Goal: Information Seeking & Learning: Check status

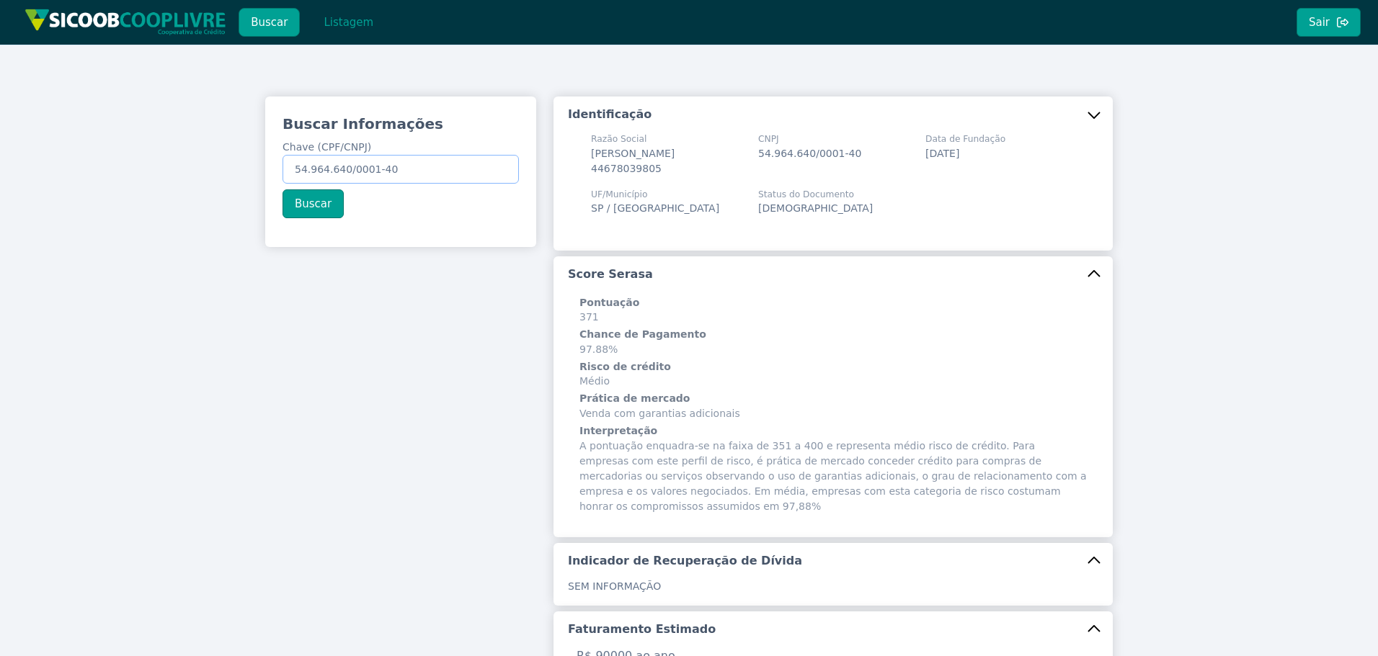
drag, startPoint x: 413, startPoint y: 177, endPoint x: -42, endPoint y: 149, distance: 455.5
click at [0, 149] on html "Buscar Listagem Sair Buscar Informações Chave (CPF/CNPJ) 54.964.640/0001-40 Bus…" at bounding box center [689, 328] width 1378 height 656
paste input "144.316.308-21"
type input "144.316.308-21"
click at [320, 209] on button "Buscar" at bounding box center [312, 203] width 61 height 29
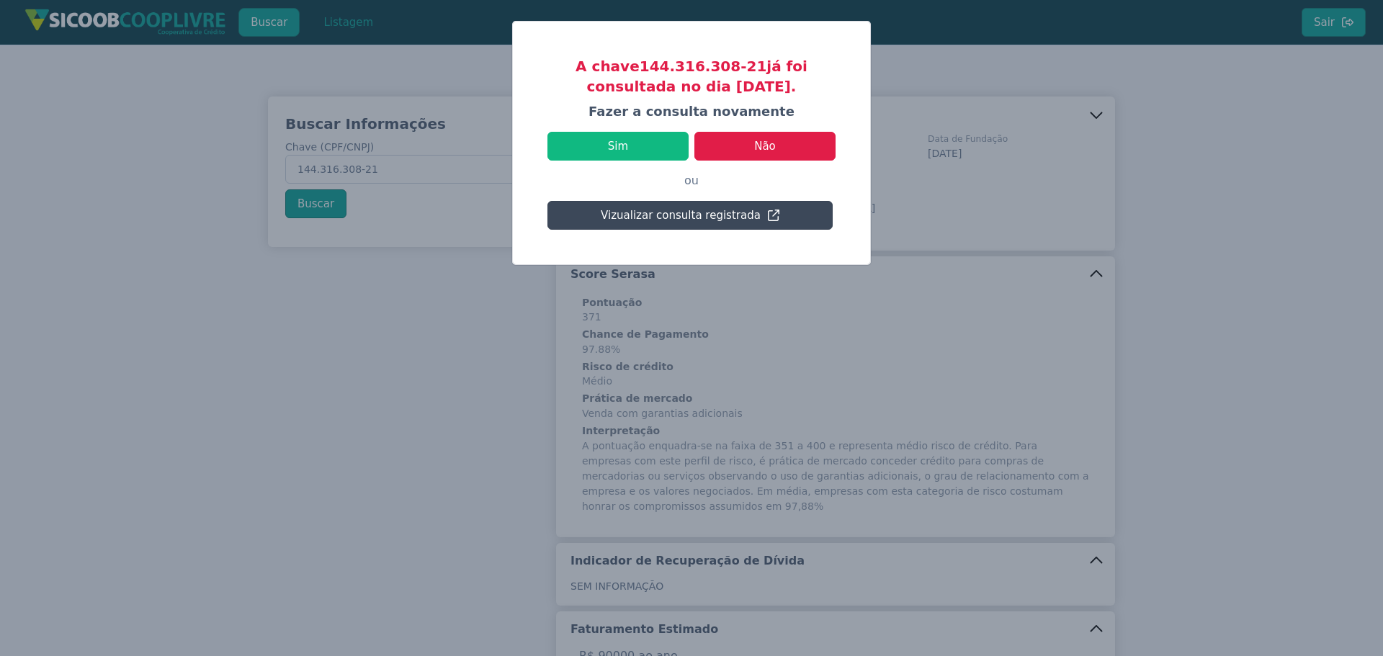
click at [674, 213] on button "Vizualizar consulta registrada" at bounding box center [690, 215] width 285 height 29
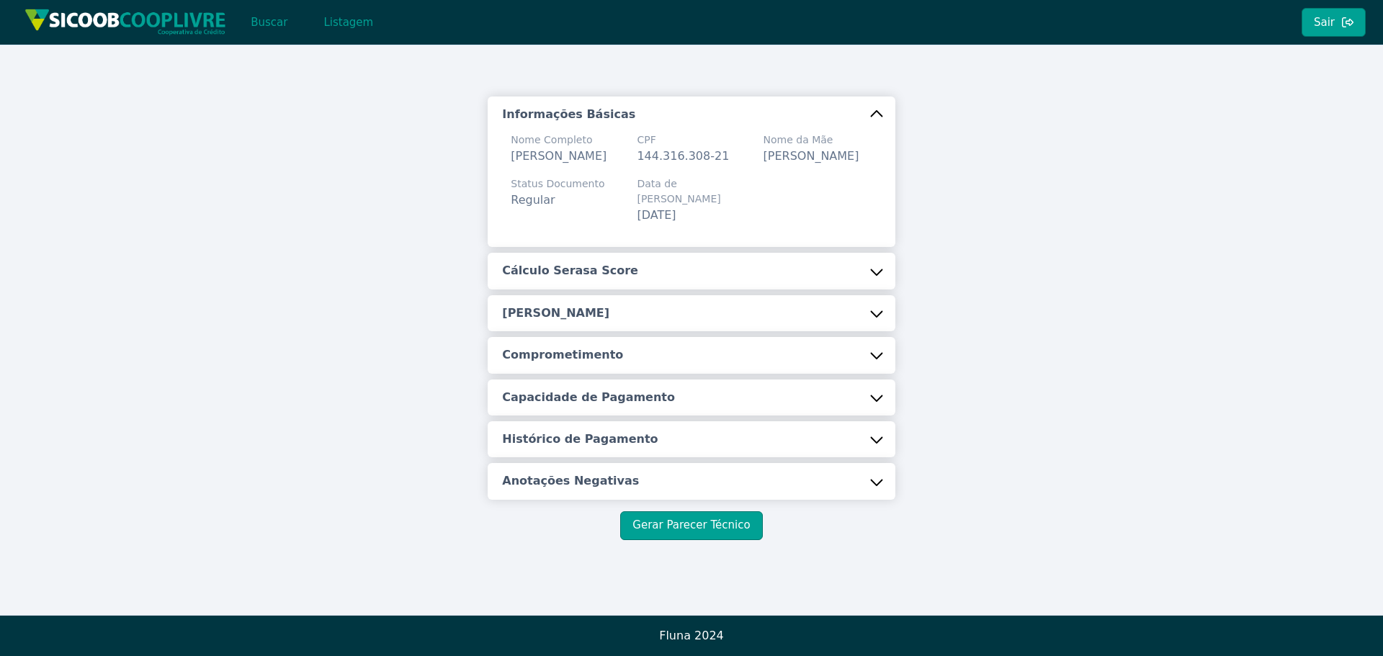
click at [672, 268] on button "Cálculo Serasa Score" at bounding box center [691, 271] width 407 height 36
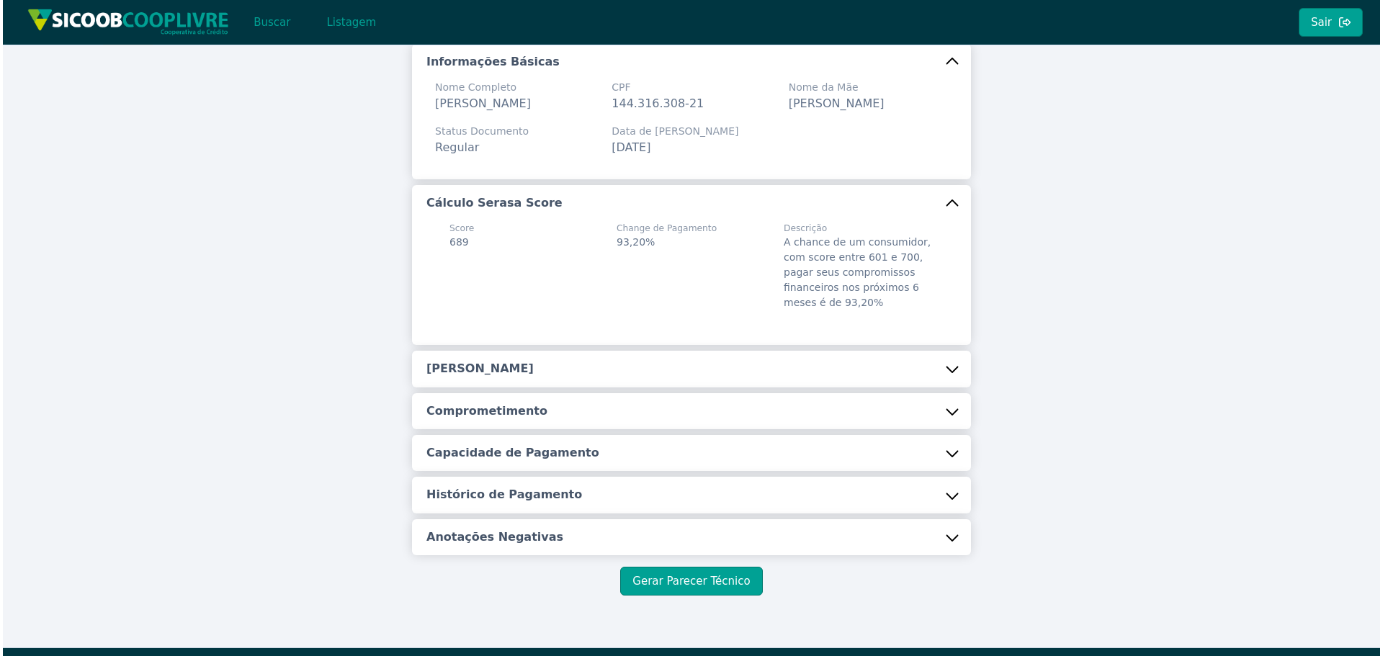
scroll to position [102, 0]
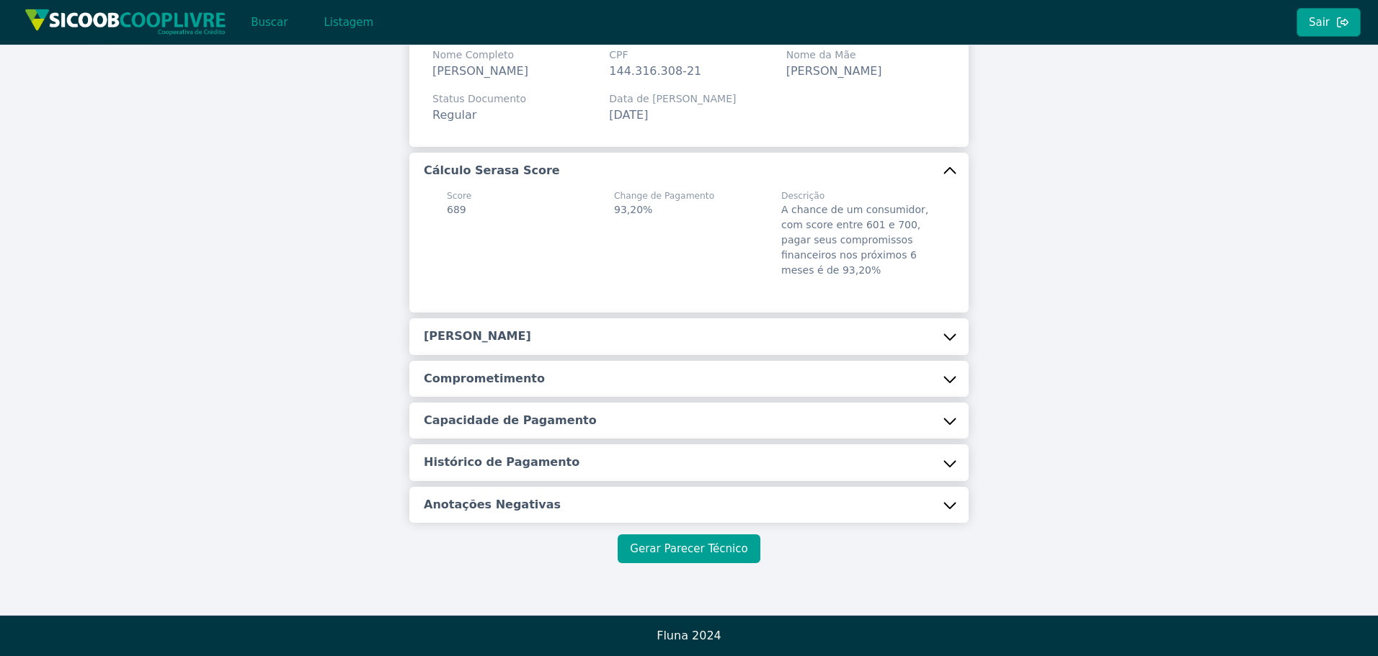
click at [686, 548] on button "Gerar Parecer Técnico" at bounding box center [688, 549] width 142 height 29
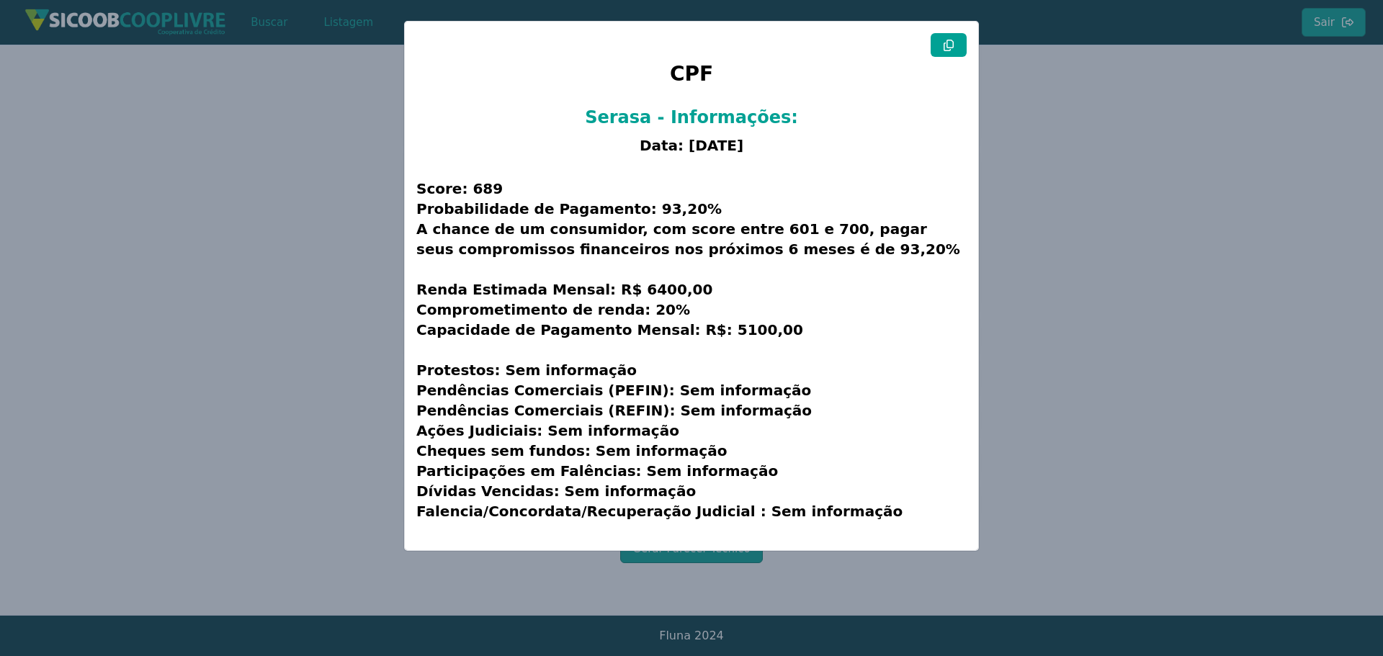
click at [956, 46] on button at bounding box center [949, 45] width 36 height 24
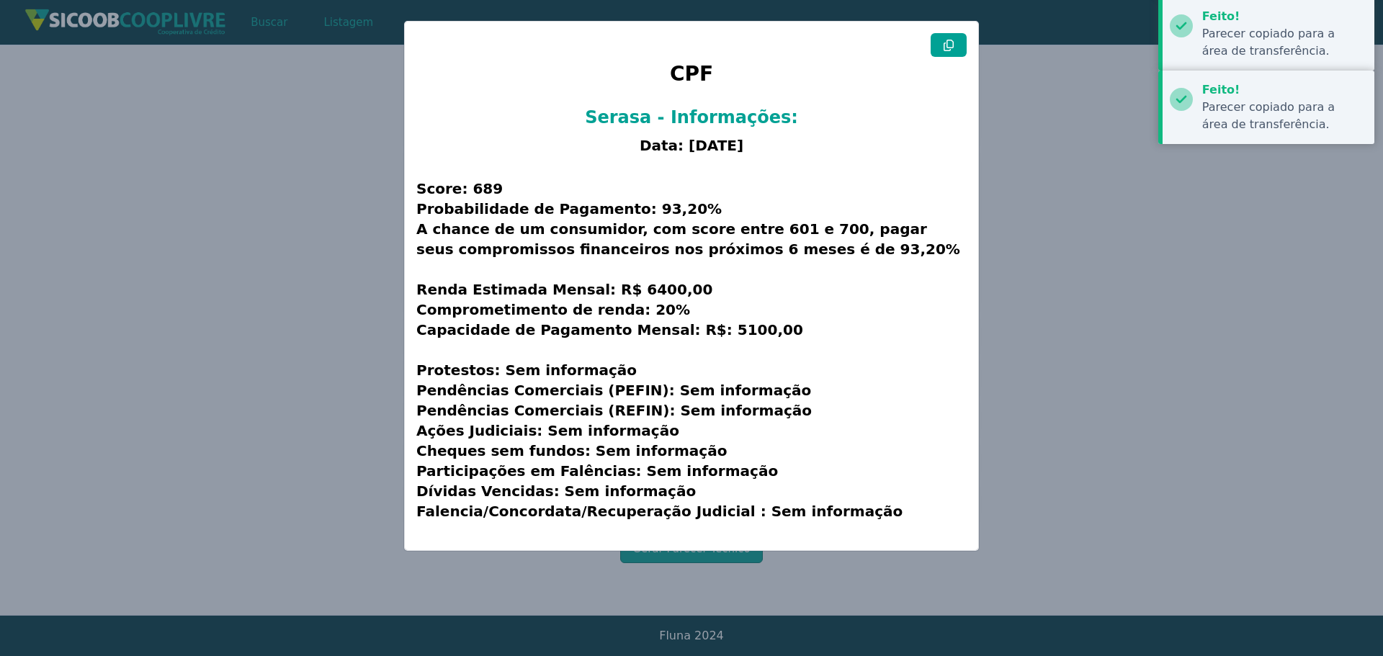
click at [956, 46] on button at bounding box center [949, 45] width 36 height 24
